Goal: Find specific page/section: Find specific page/section

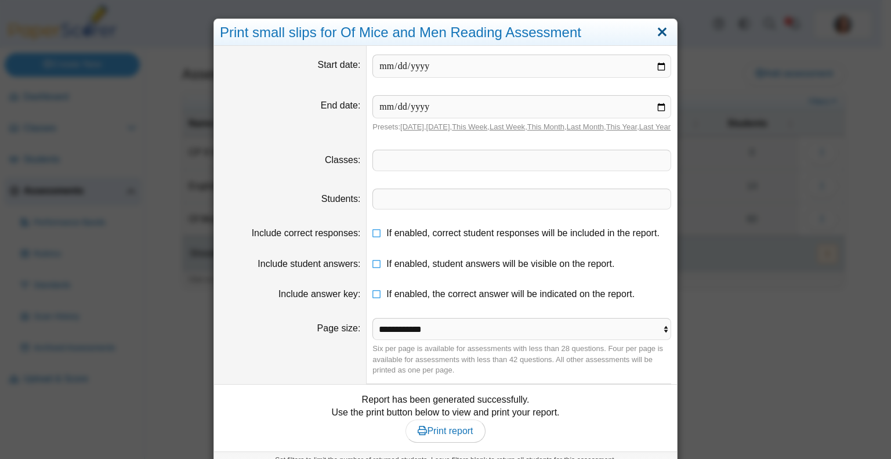
click at [654, 30] on link "Close" at bounding box center [663, 33] width 18 height 20
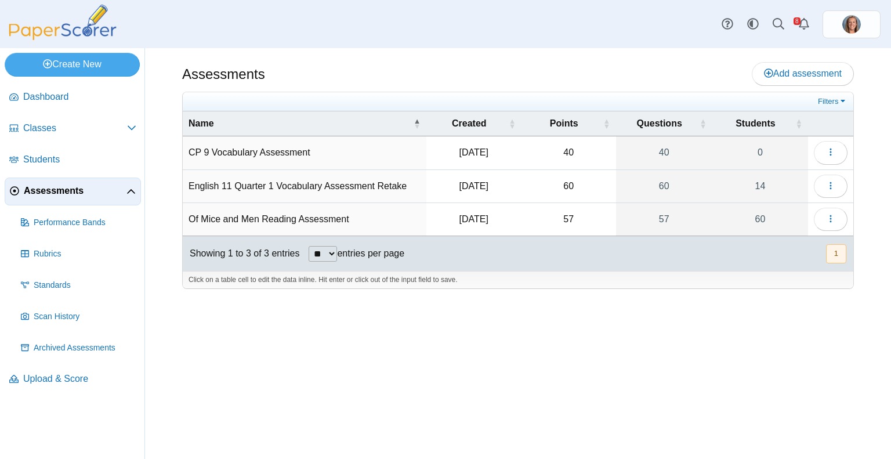
click at [286, 212] on td "Of Mice and Men Reading Assessment" at bounding box center [305, 219] width 244 height 33
click at [78, 106] on link "Dashboard" at bounding box center [73, 98] width 136 height 28
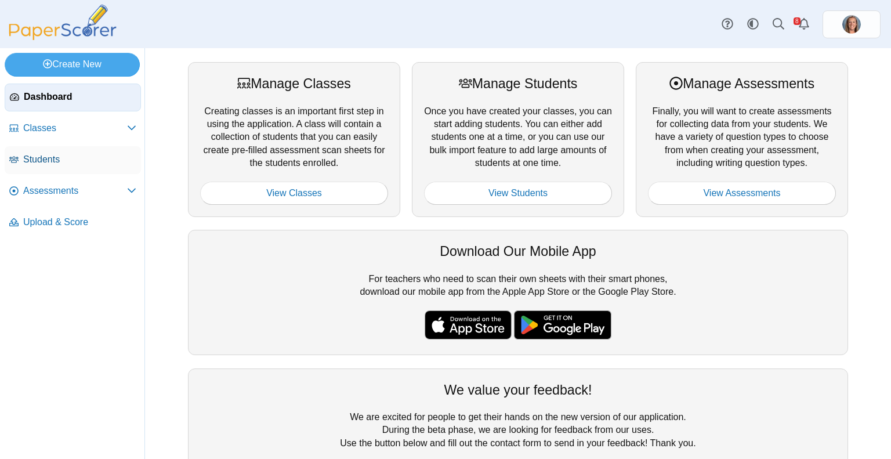
click at [60, 163] on span "Students" at bounding box center [79, 159] width 113 height 13
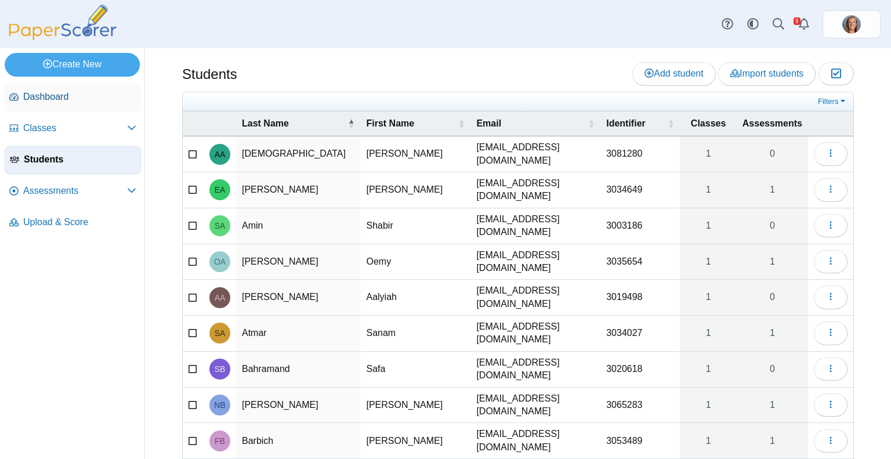
click at [51, 96] on span "Dashboard" at bounding box center [79, 97] width 113 height 13
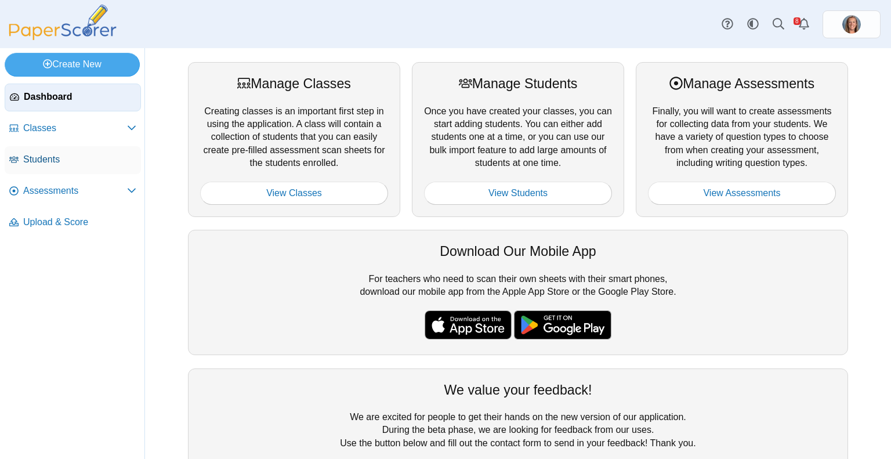
click at [54, 155] on span "Students" at bounding box center [79, 159] width 113 height 13
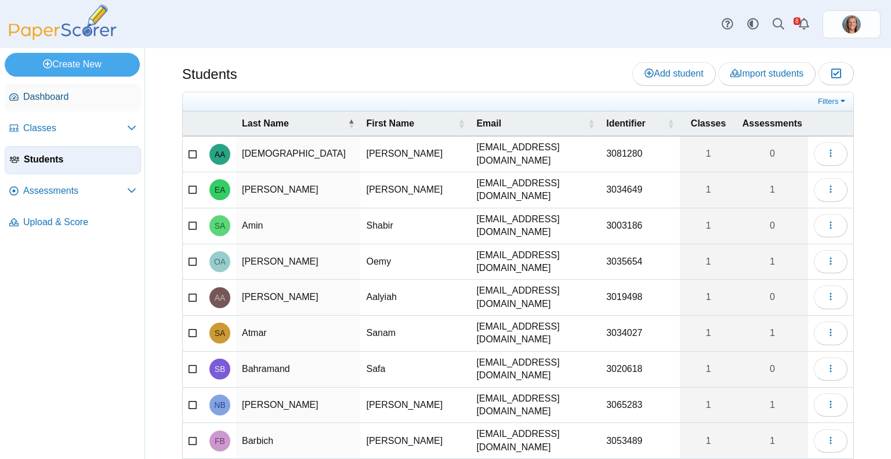
click at [59, 99] on span "Dashboard" at bounding box center [79, 97] width 113 height 13
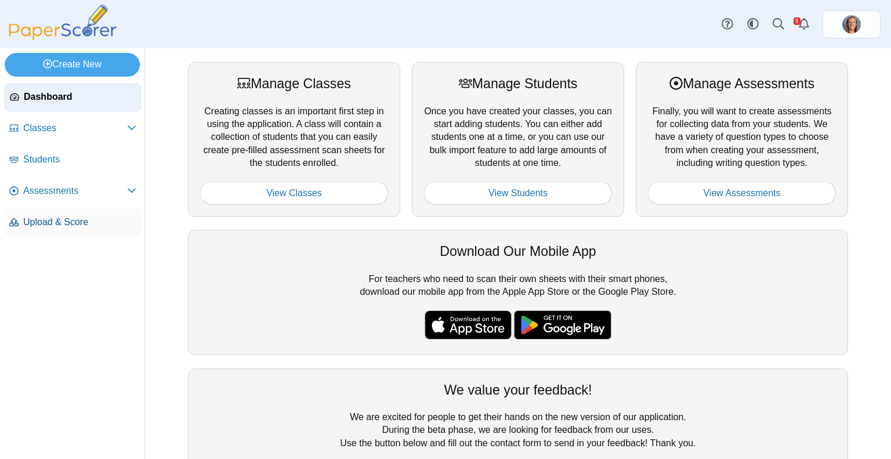
click at [67, 213] on link "Upload & Score" at bounding box center [73, 223] width 136 height 28
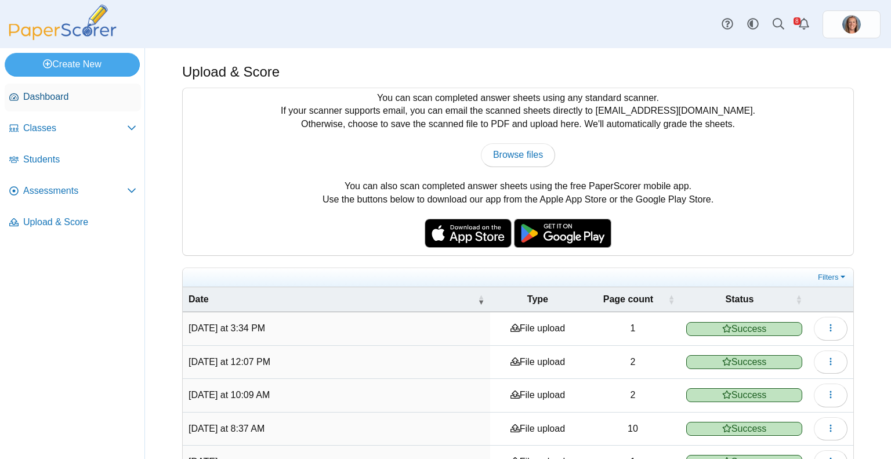
click at [50, 92] on span "Dashboard" at bounding box center [79, 97] width 113 height 13
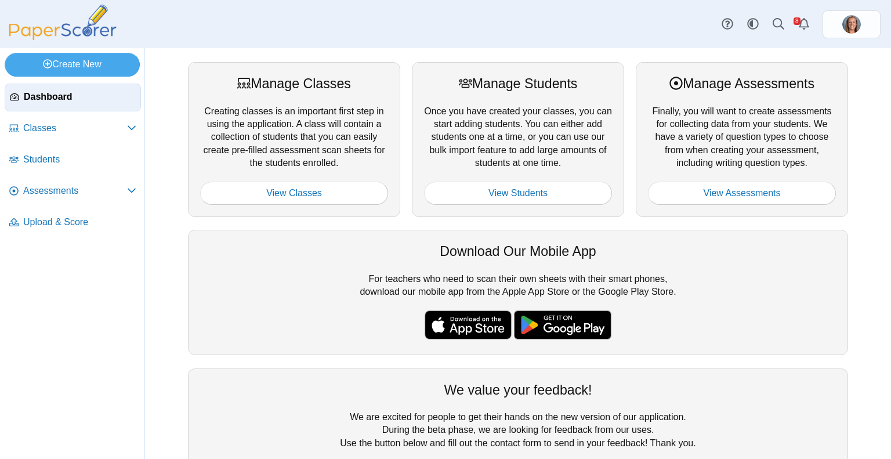
click at [86, 32] on img at bounding box center [63, 22] width 116 height 35
click at [46, 153] on span "Students" at bounding box center [79, 159] width 113 height 13
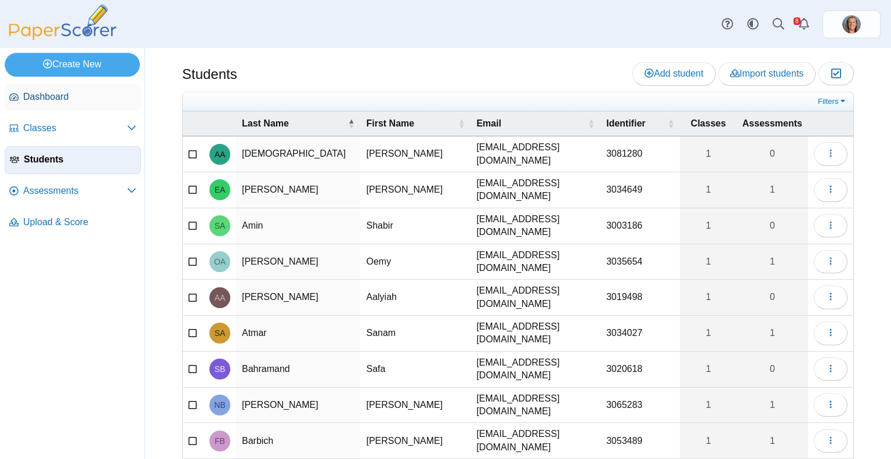
click at [70, 94] on span "Dashboard" at bounding box center [79, 97] width 113 height 13
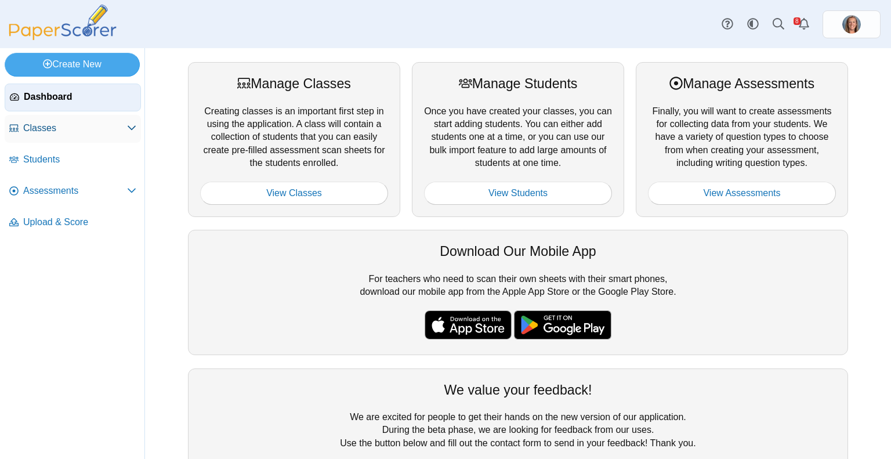
click at [77, 137] on link "Classes" at bounding box center [73, 129] width 136 height 28
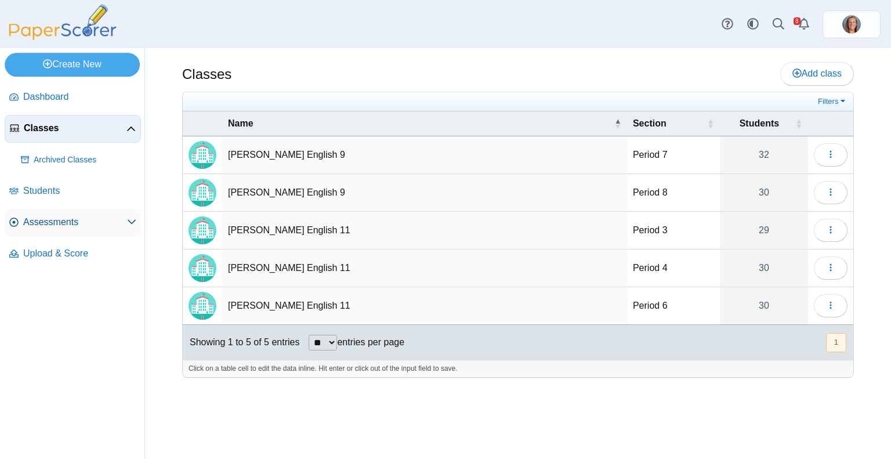
click at [56, 219] on span "Assessments" at bounding box center [75, 222] width 104 height 13
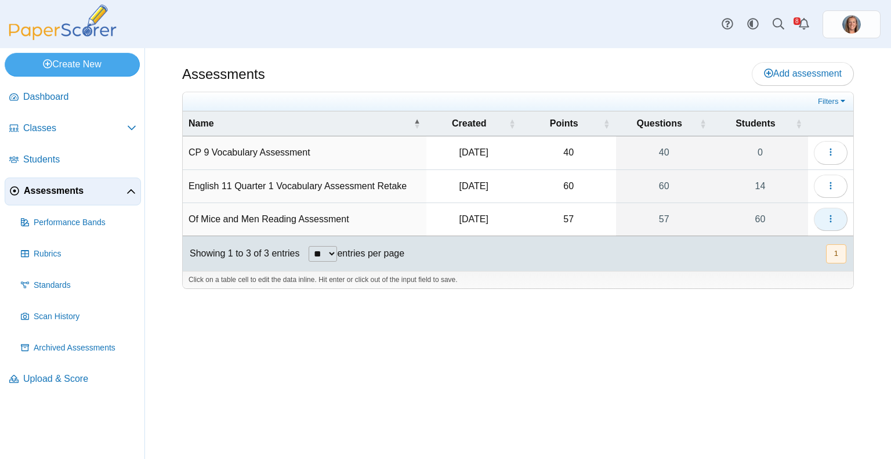
click at [819, 219] on button "button" at bounding box center [831, 219] width 34 height 23
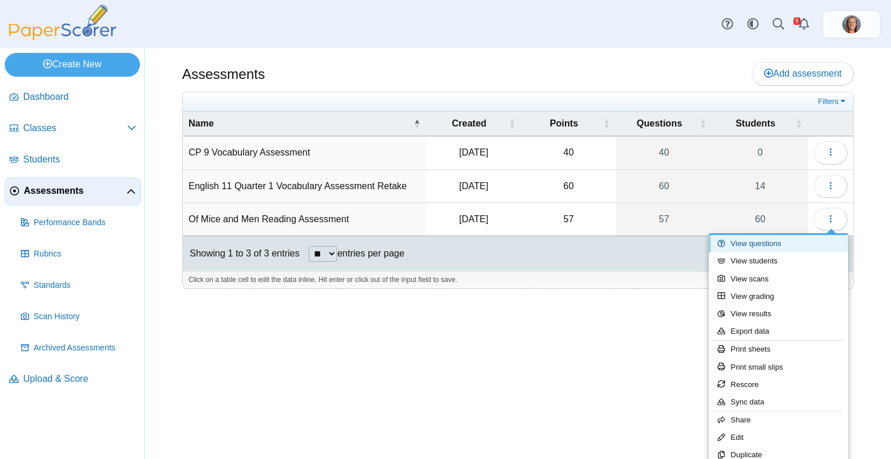
click at [774, 239] on link "View questions" at bounding box center [778, 243] width 139 height 17
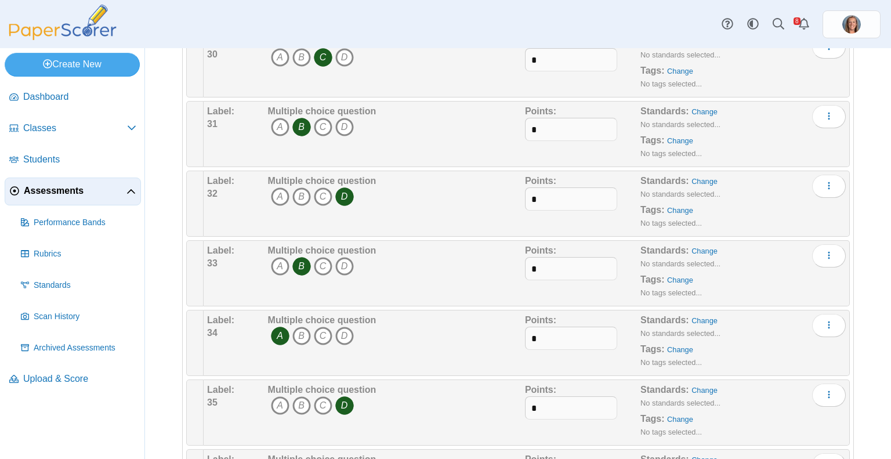
scroll to position [2156, 0]
